Goal: Navigation & Orientation: Find specific page/section

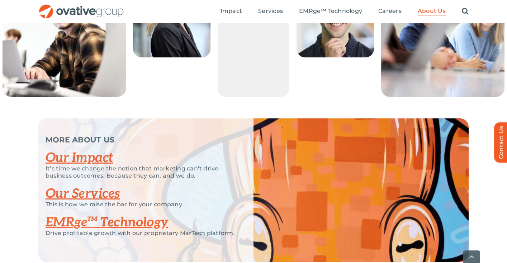
scroll to position [1582, 0]
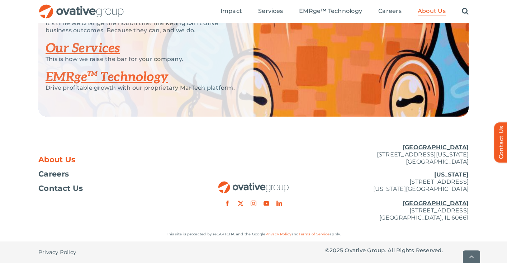
click at [275, 6] on ul "Impact Expert Insights Case Studies Awards & Press Services Media Measurement C…" at bounding box center [345, 11] width 248 height 23
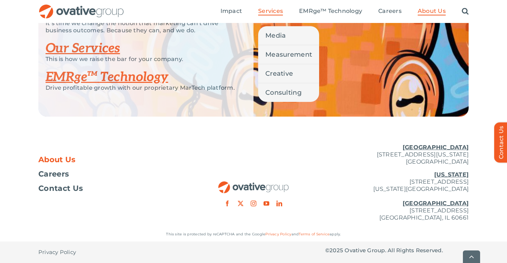
click at [272, 11] on span "Services" at bounding box center [270, 11] width 25 height 7
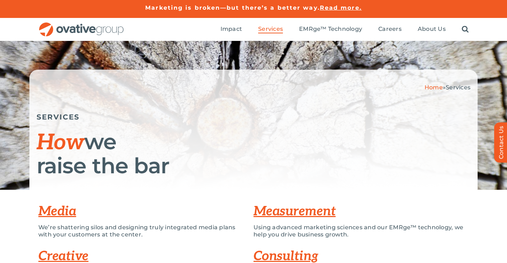
click at [60, 210] on link "Media" at bounding box center [57, 211] width 38 height 16
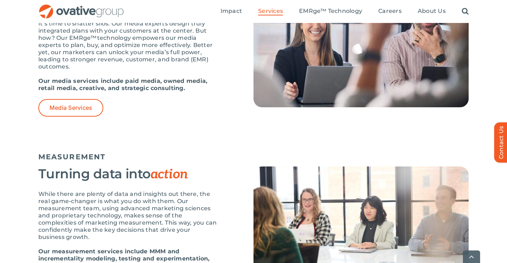
scroll to position [545, 0]
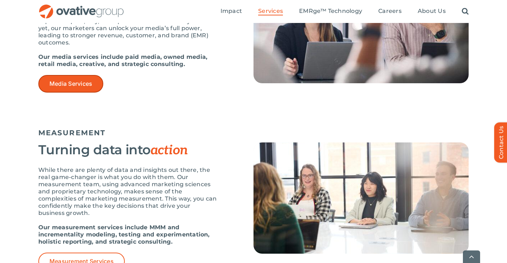
click at [83, 82] on span "Media Services" at bounding box center [71, 83] width 43 height 7
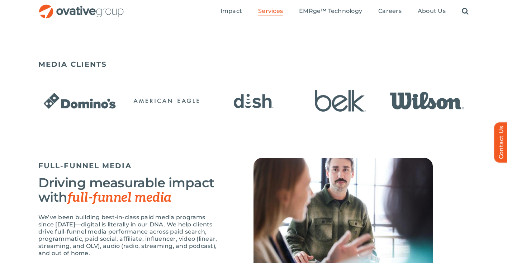
scroll to position [488, 0]
